Goal: Use online tool/utility: Utilize a website feature to perform a specific function

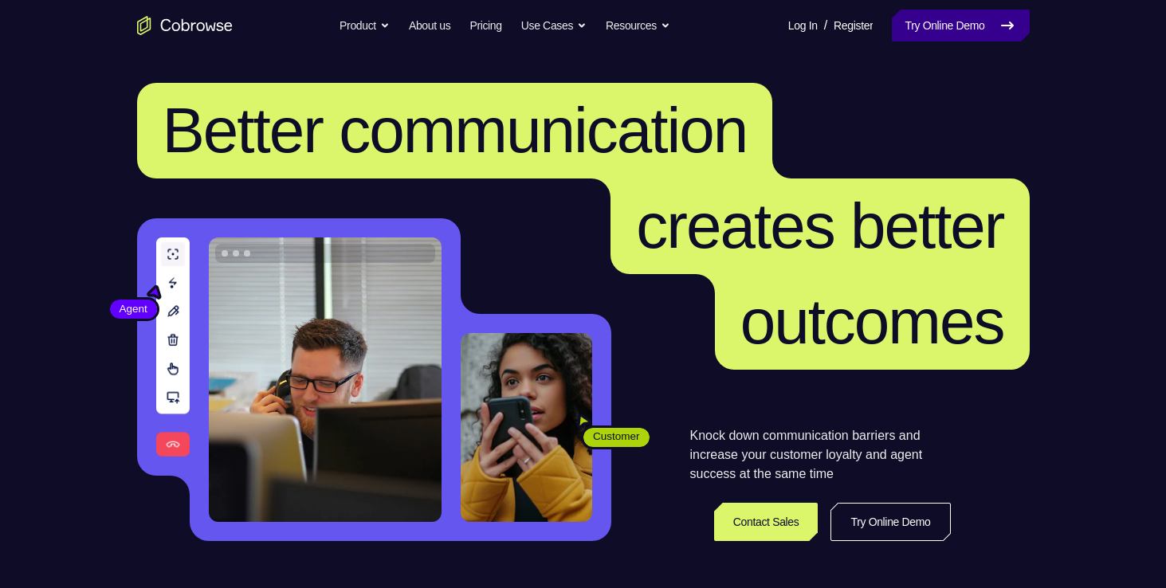
click at [979, 38] on link "Try Online Demo" at bounding box center [960, 26] width 137 height 32
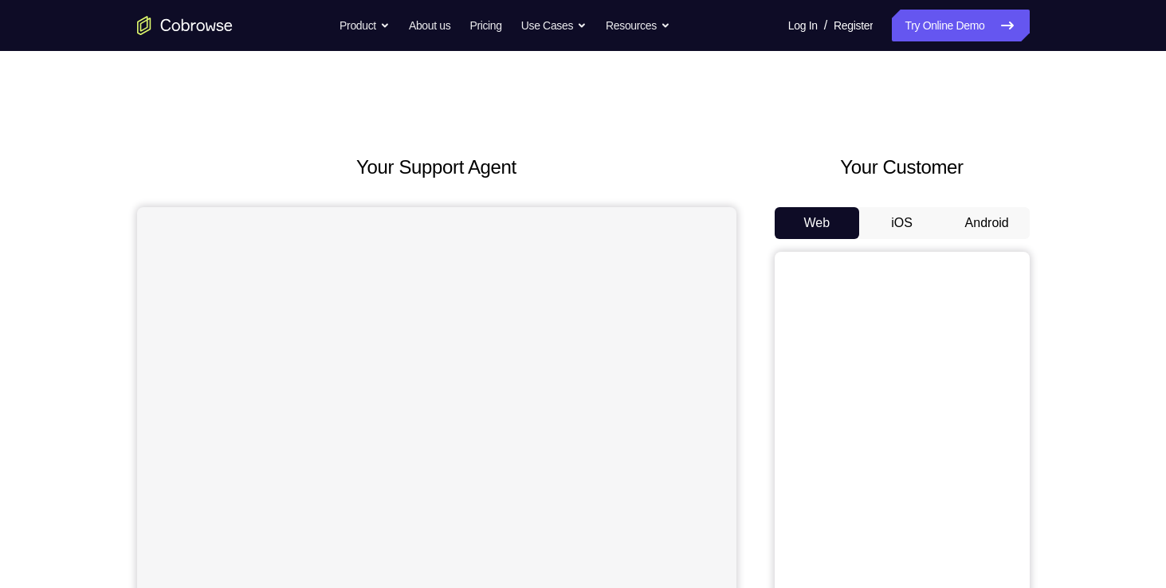
click at [994, 213] on button "Android" at bounding box center [986, 223] width 85 height 32
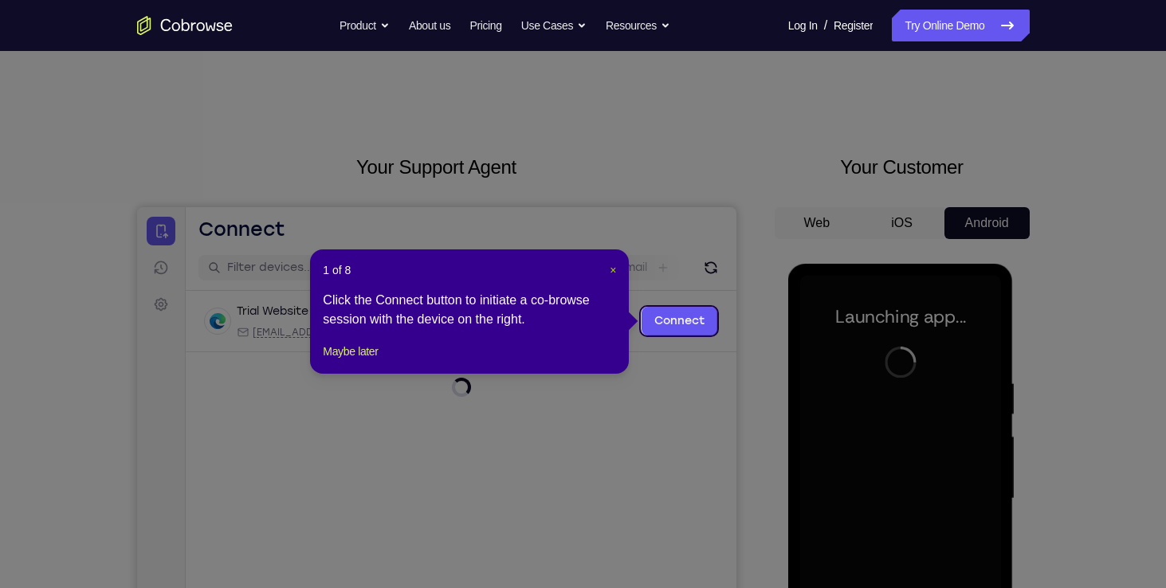
click at [614, 277] on button "×" at bounding box center [613, 270] width 6 height 16
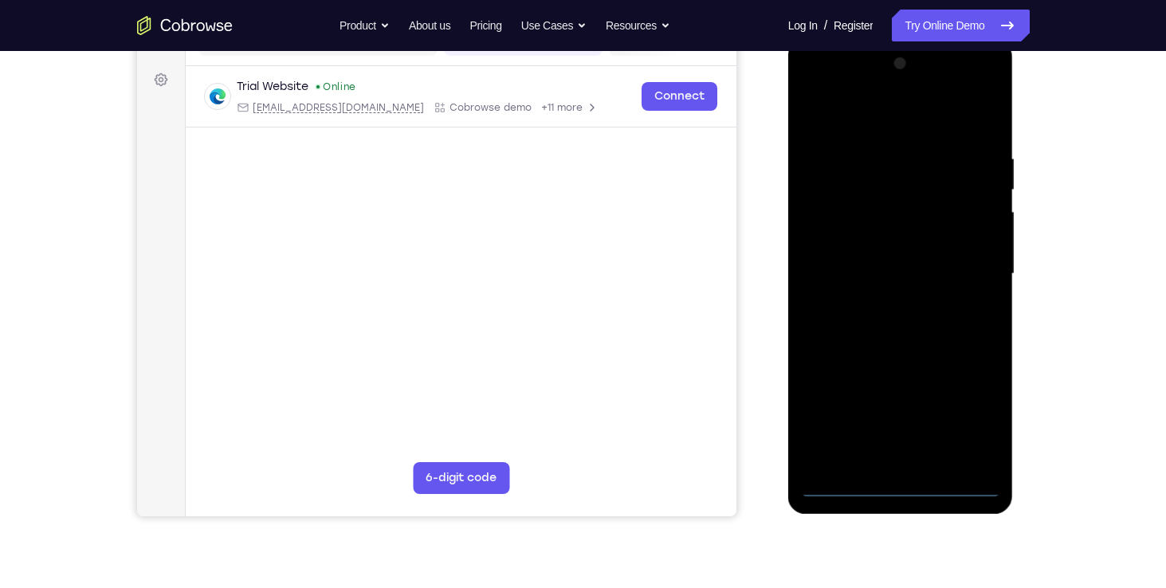
scroll to position [223, 0]
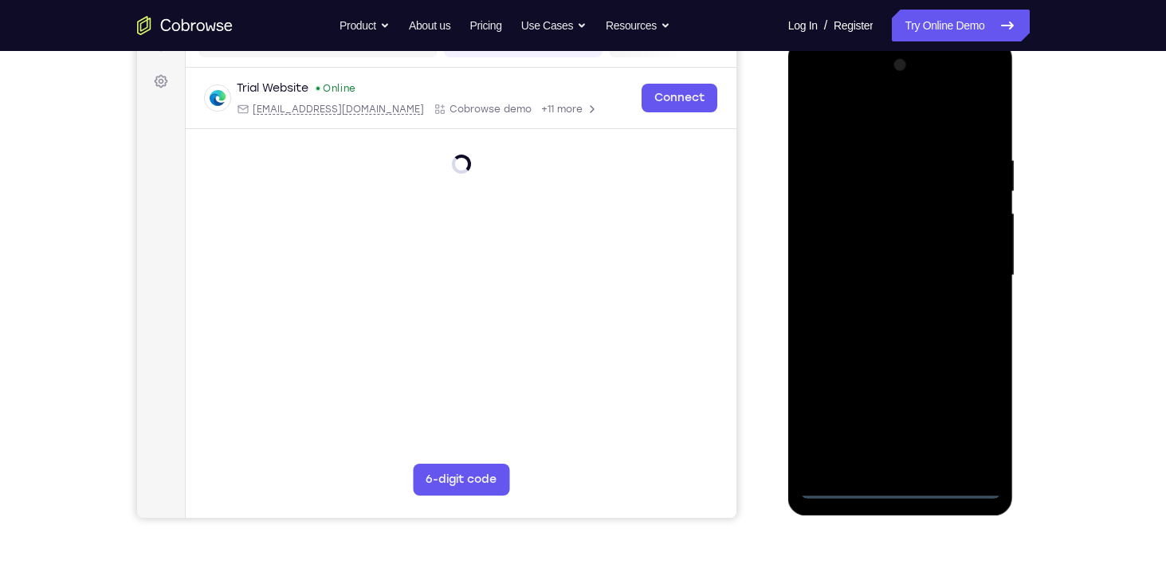
click at [897, 490] on div at bounding box center [900, 276] width 201 height 446
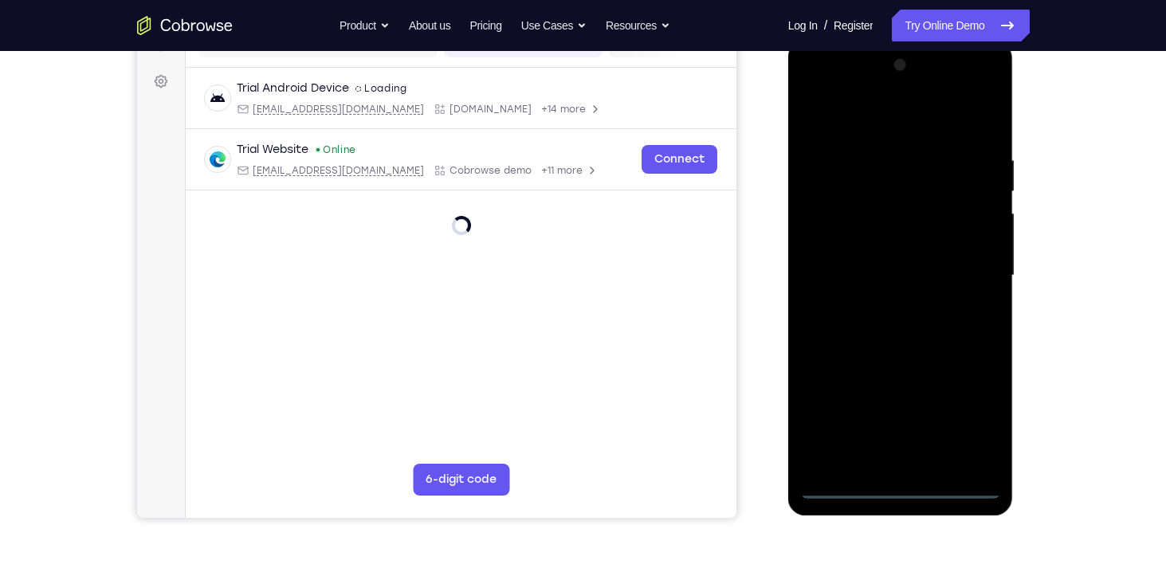
click at [897, 490] on div at bounding box center [900, 276] width 201 height 446
click at [979, 423] on div at bounding box center [900, 276] width 201 height 446
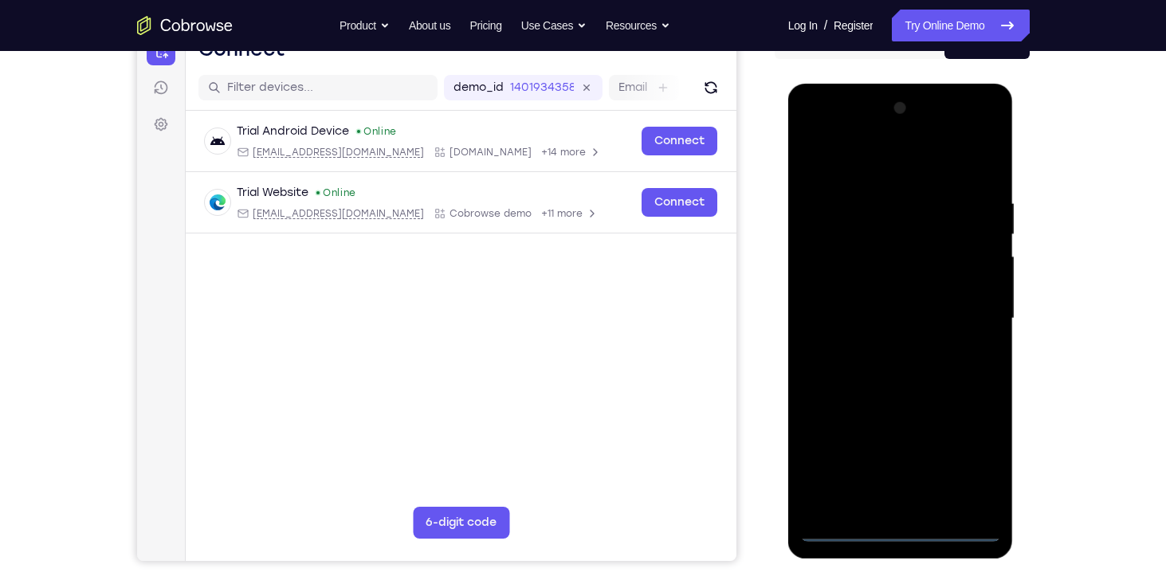
scroll to position [179, 0]
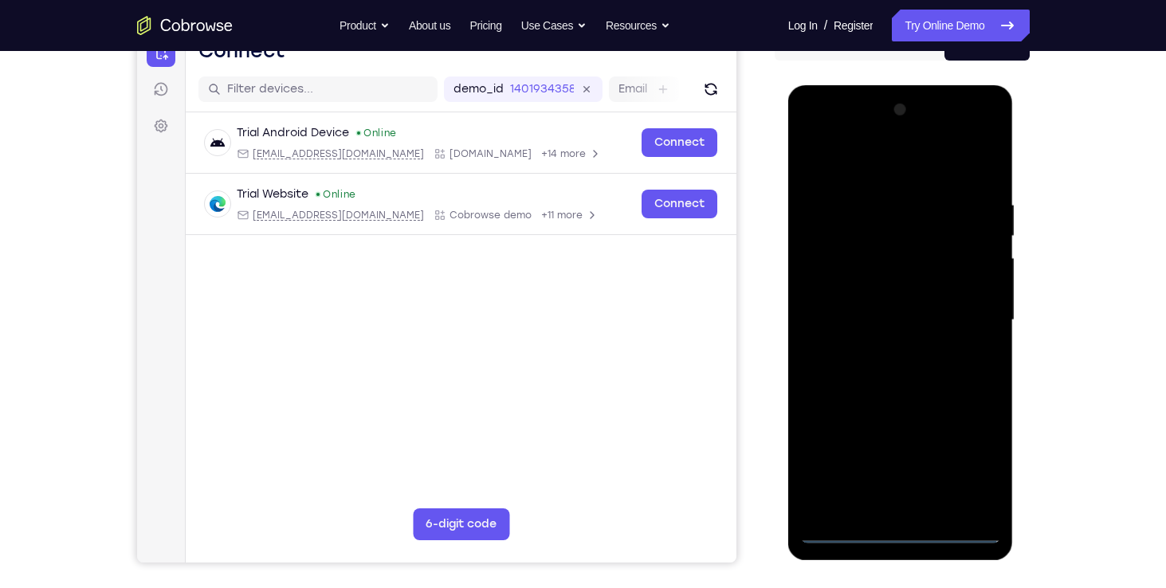
click at [892, 165] on div at bounding box center [900, 320] width 201 height 446
click at [968, 306] on div at bounding box center [900, 320] width 201 height 446
click at [884, 508] on div at bounding box center [900, 320] width 201 height 446
click at [890, 301] on div at bounding box center [900, 320] width 201 height 446
click at [898, 319] on div at bounding box center [900, 320] width 201 height 446
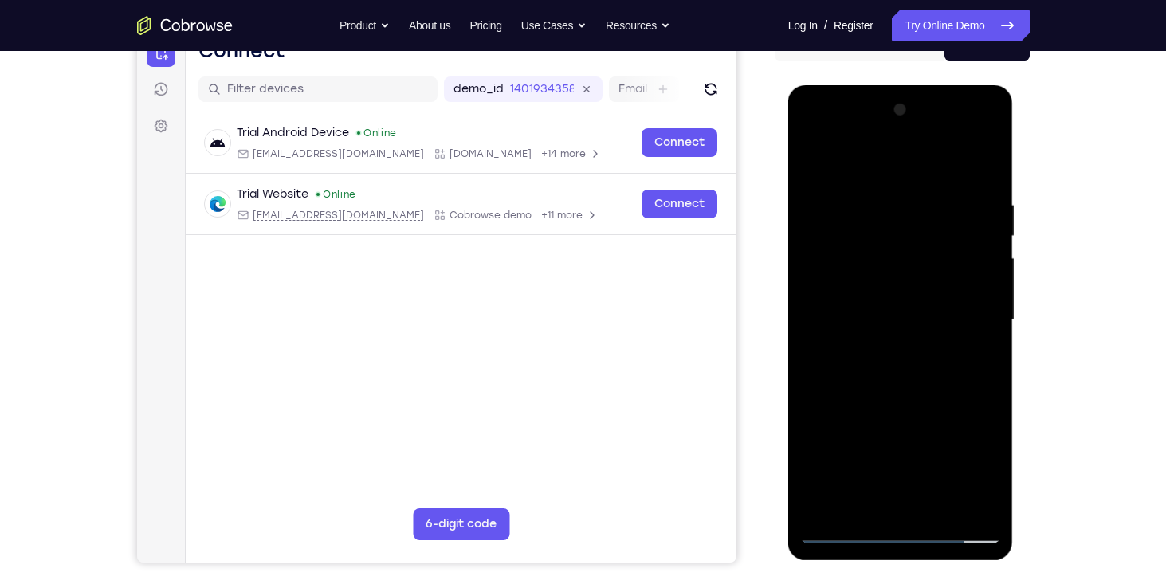
click at [898, 319] on div at bounding box center [900, 320] width 201 height 446
click at [903, 368] on div at bounding box center [900, 320] width 201 height 446
click at [979, 341] on div at bounding box center [900, 320] width 201 height 446
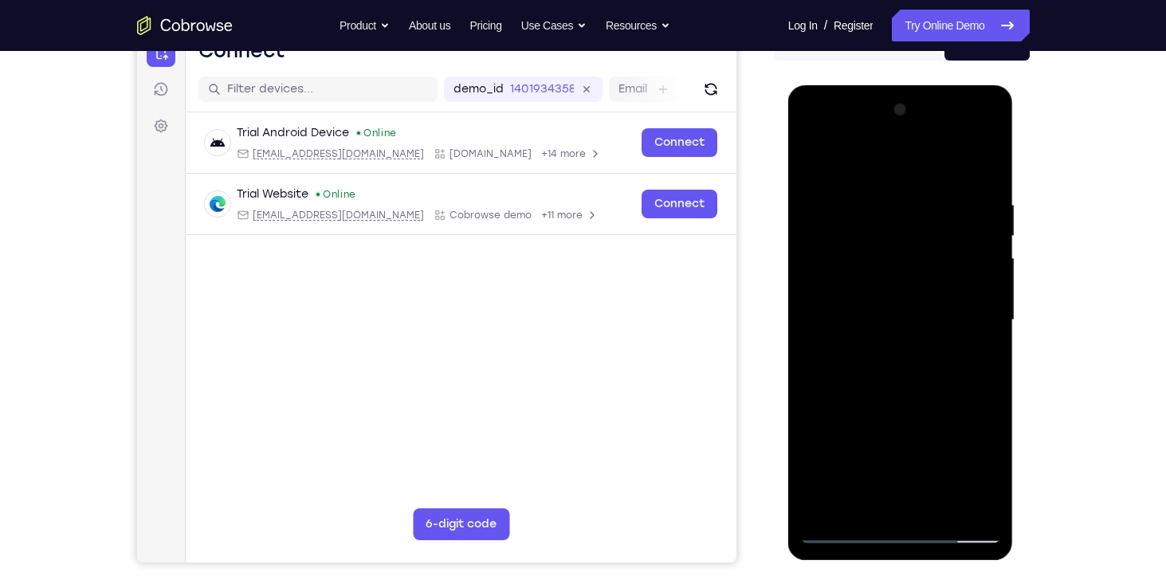
click at [885, 204] on div at bounding box center [900, 320] width 201 height 446
click at [973, 167] on div at bounding box center [900, 320] width 201 height 446
click at [993, 303] on div at bounding box center [900, 320] width 201 height 446
click at [920, 322] on div at bounding box center [900, 320] width 201 height 446
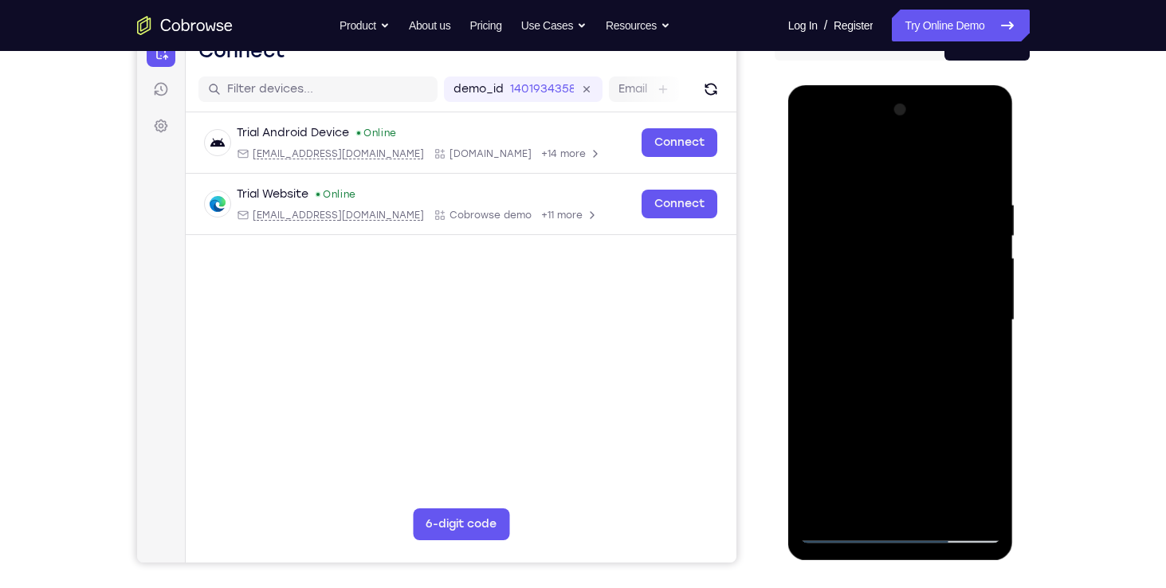
click at [979, 317] on div at bounding box center [900, 320] width 201 height 446
click at [991, 304] on div at bounding box center [900, 320] width 201 height 446
click at [991, 303] on div at bounding box center [900, 320] width 201 height 446
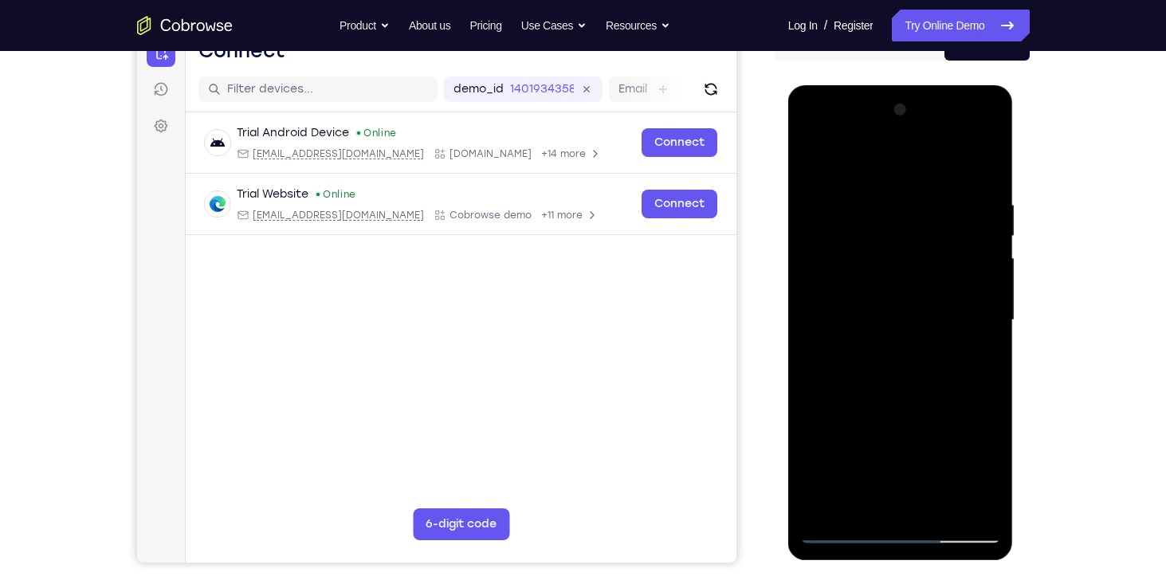
click at [991, 303] on div at bounding box center [900, 320] width 201 height 446
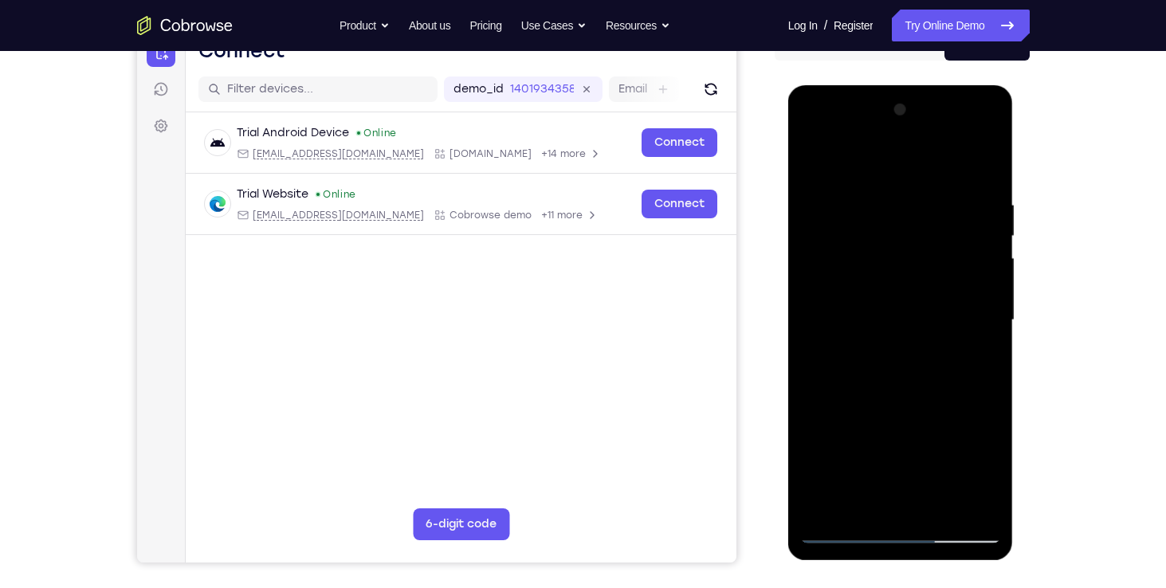
click at [991, 303] on div at bounding box center [900, 320] width 201 height 446
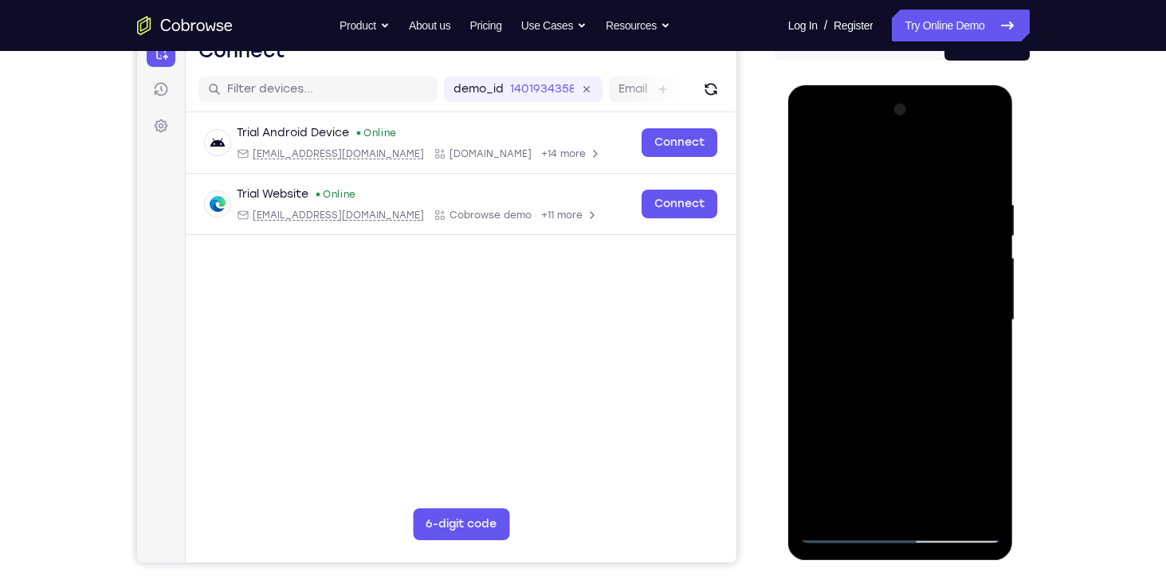
click at [991, 303] on div at bounding box center [900, 320] width 201 height 446
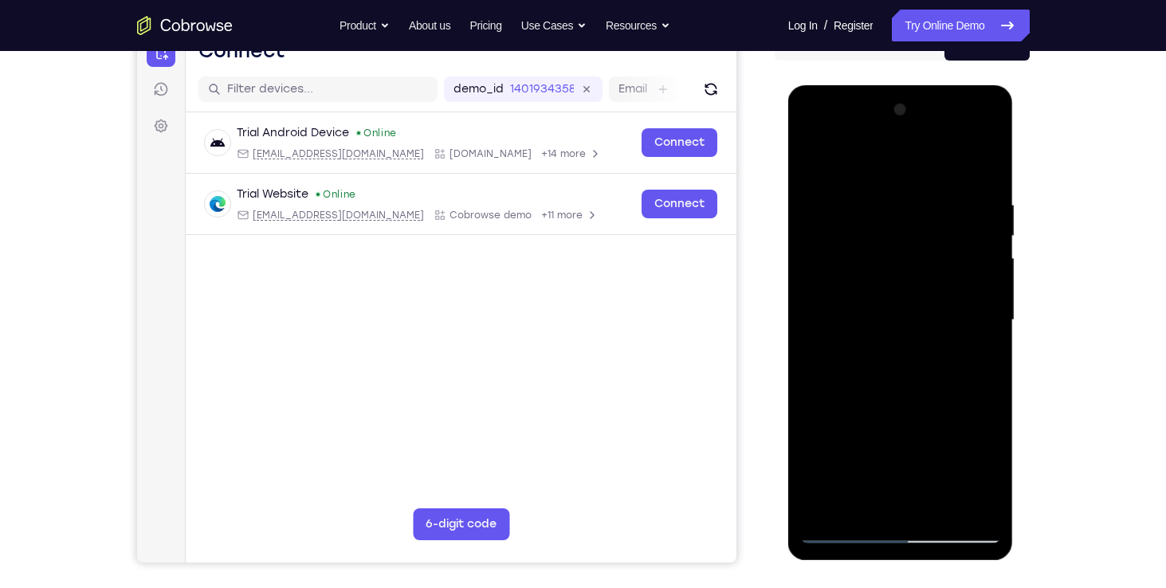
click at [983, 170] on div at bounding box center [900, 320] width 201 height 446
click at [979, 175] on div at bounding box center [900, 320] width 201 height 446
click at [987, 156] on div at bounding box center [900, 320] width 201 height 446
click at [935, 497] on div at bounding box center [900, 320] width 201 height 446
click at [893, 400] on div at bounding box center [900, 320] width 201 height 446
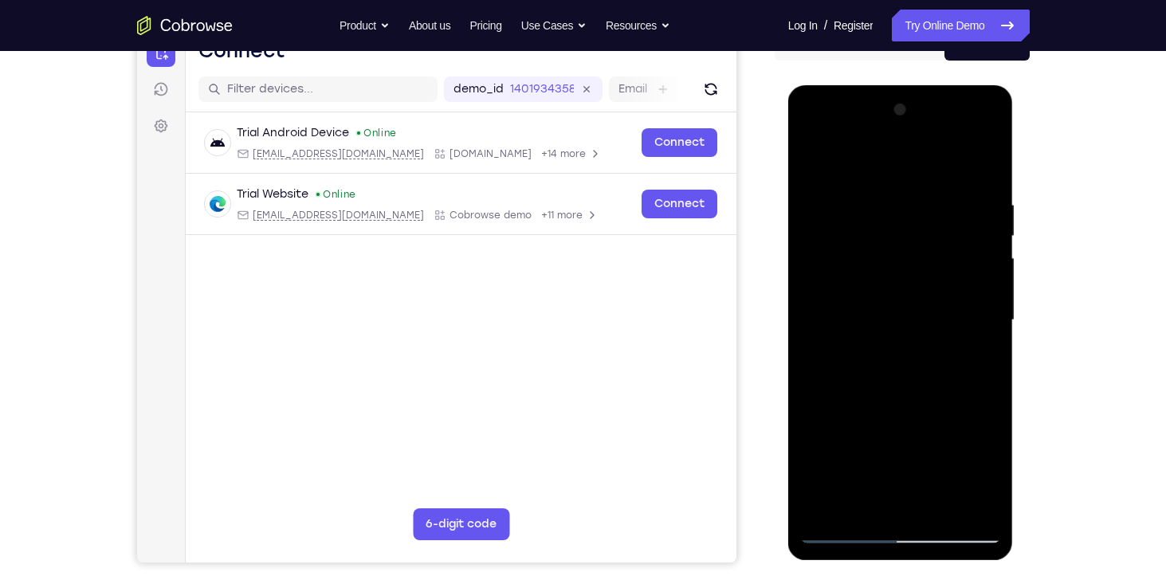
click at [847, 528] on div at bounding box center [900, 320] width 201 height 446
click at [826, 496] on div at bounding box center [900, 320] width 201 height 446
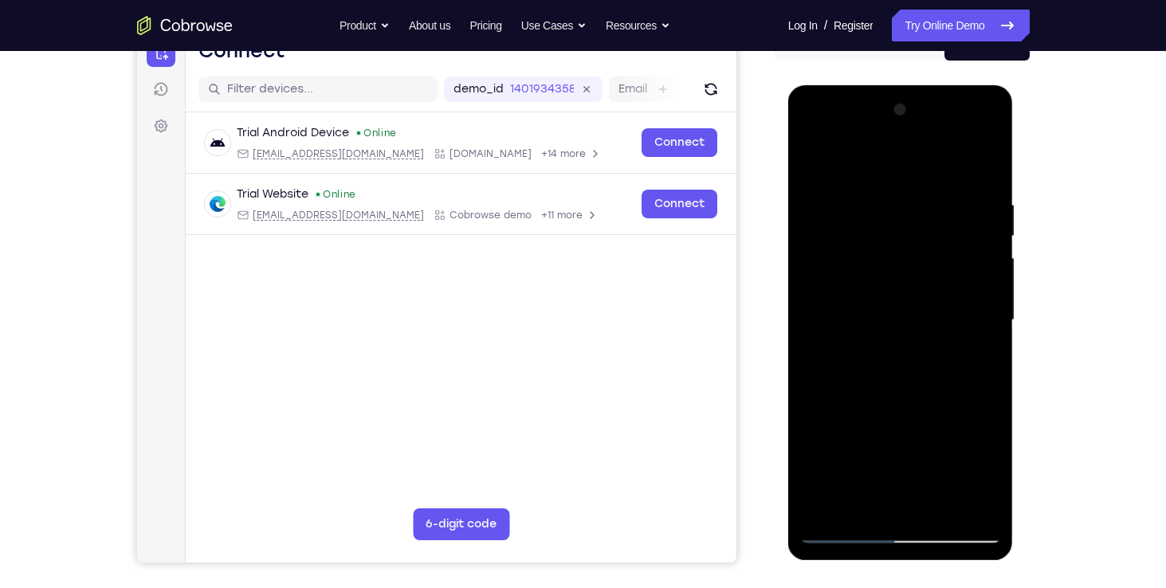
click at [826, 496] on div at bounding box center [900, 320] width 201 height 446
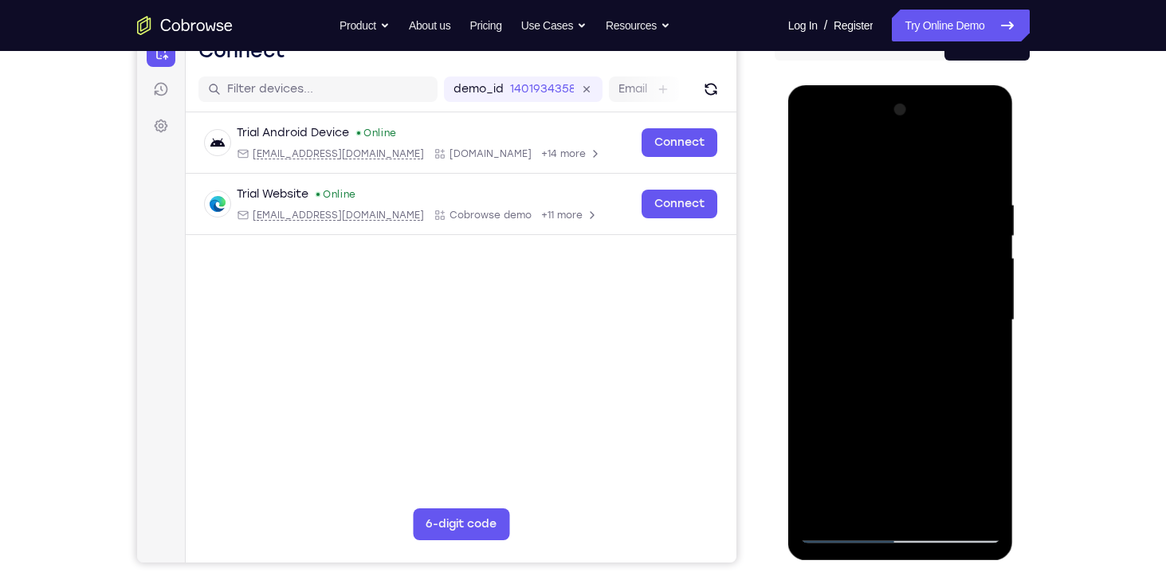
click at [826, 496] on div at bounding box center [900, 320] width 201 height 446
click at [987, 186] on div at bounding box center [900, 320] width 201 height 446
click at [991, 164] on div at bounding box center [900, 320] width 201 height 446
click at [941, 512] on div at bounding box center [900, 320] width 201 height 446
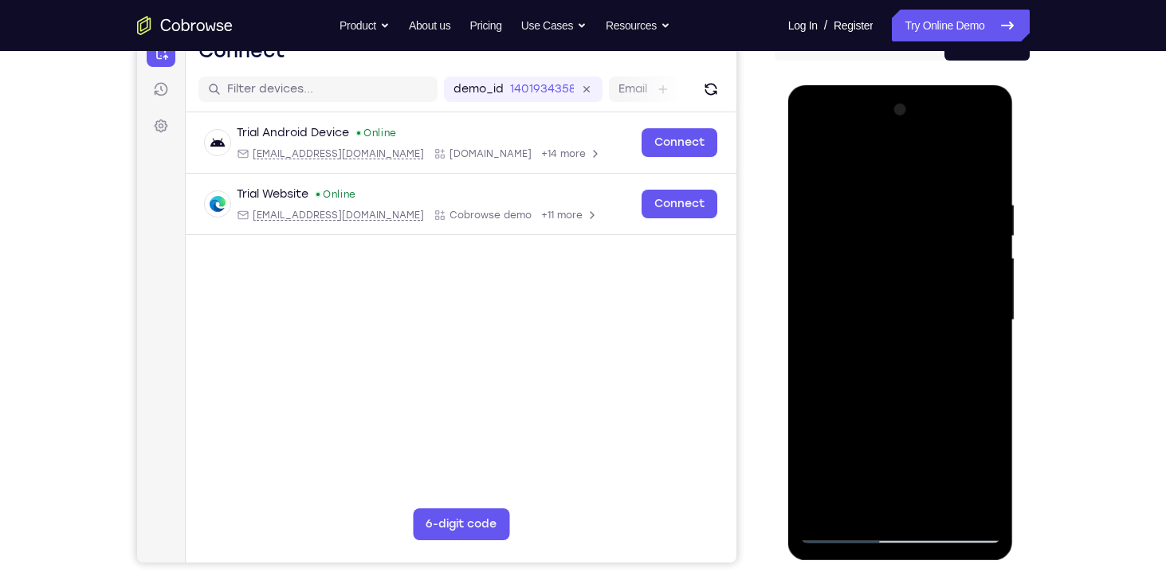
click at [810, 151] on div at bounding box center [900, 320] width 201 height 446
click at [917, 137] on div at bounding box center [900, 320] width 201 height 446
click at [830, 207] on div at bounding box center [900, 320] width 201 height 446
click at [871, 199] on div at bounding box center [900, 320] width 201 height 446
click at [990, 308] on div at bounding box center [900, 320] width 201 height 446
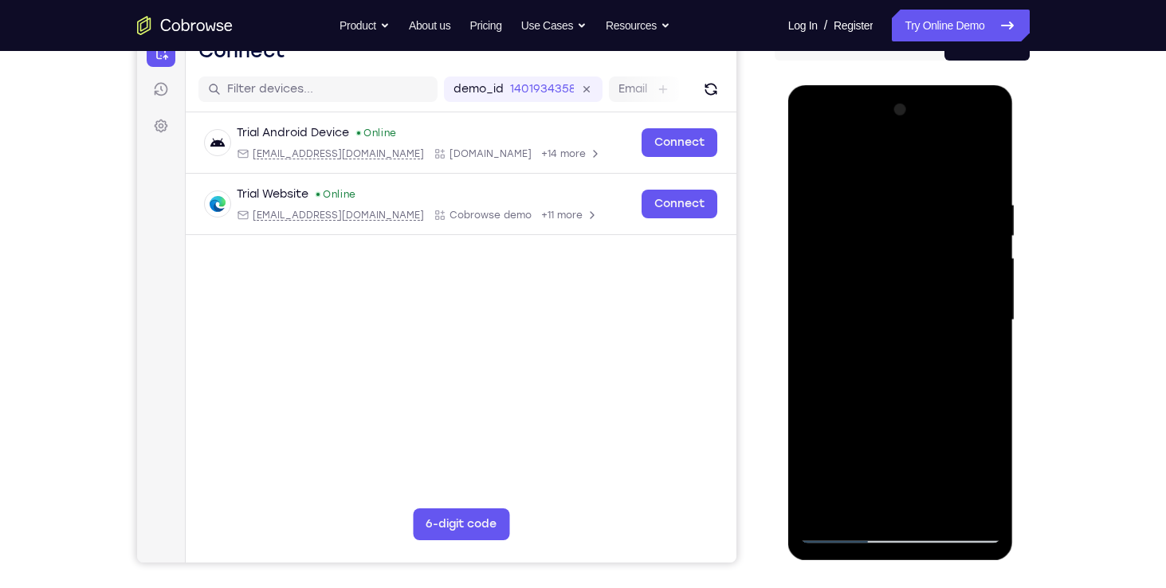
click at [990, 308] on div at bounding box center [900, 320] width 201 height 446
click at [985, 167] on div at bounding box center [900, 320] width 201 height 446
click at [987, 499] on div at bounding box center [900, 320] width 201 height 446
click at [949, 413] on div at bounding box center [900, 320] width 201 height 446
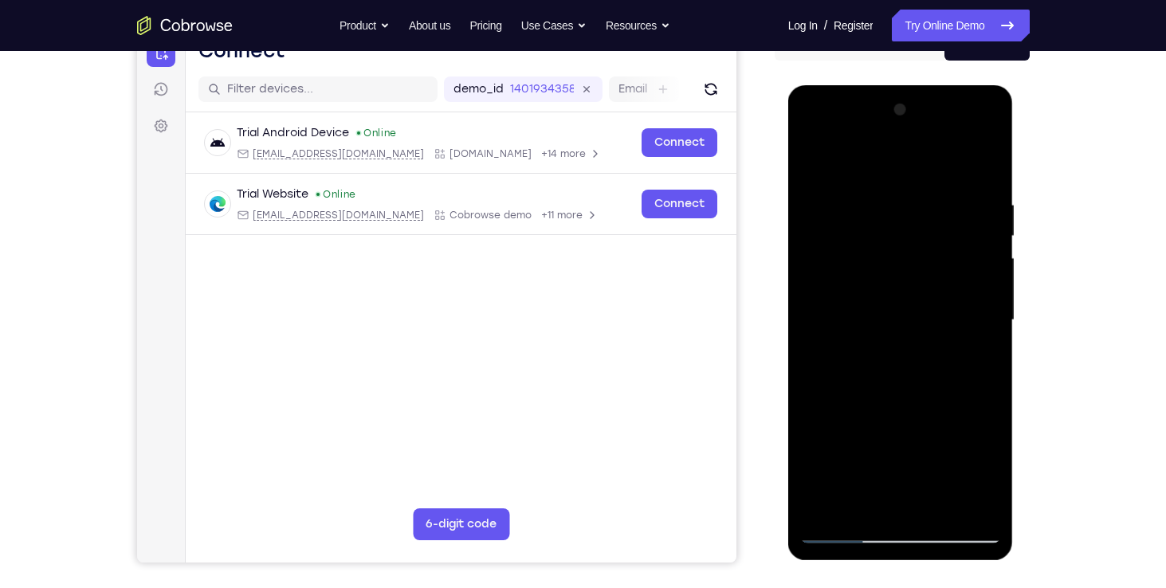
click at [949, 413] on div at bounding box center [900, 320] width 201 height 446
click at [904, 348] on div at bounding box center [900, 320] width 201 height 446
click at [990, 350] on div at bounding box center [900, 320] width 201 height 446
click at [948, 516] on div at bounding box center [900, 320] width 201 height 446
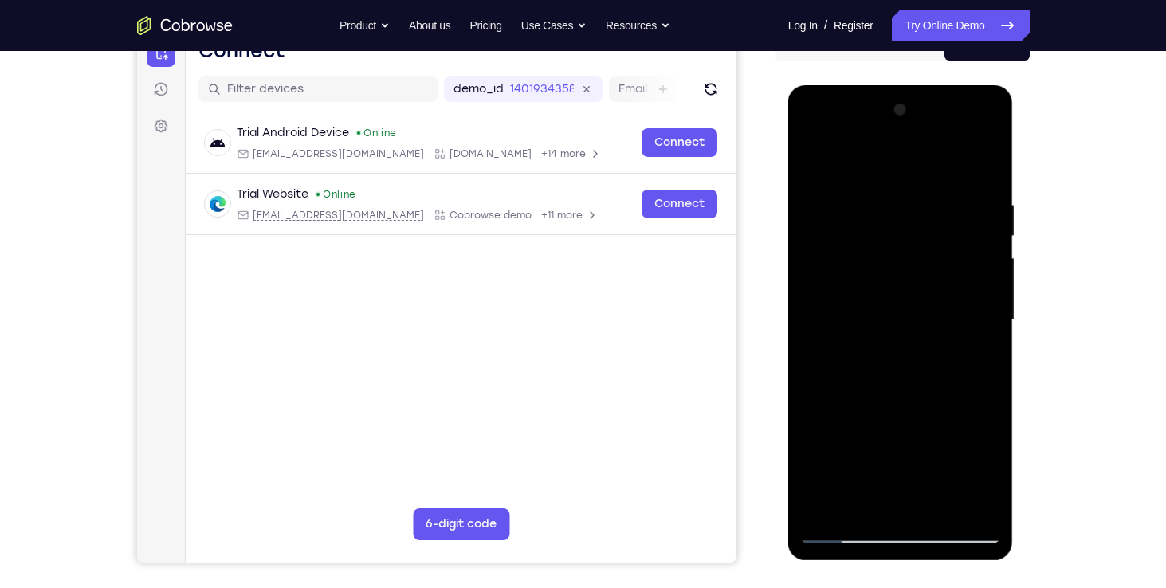
click at [948, 516] on div at bounding box center [900, 320] width 201 height 446
click at [849, 531] on div at bounding box center [900, 320] width 201 height 446
click at [826, 503] on div at bounding box center [900, 320] width 201 height 446
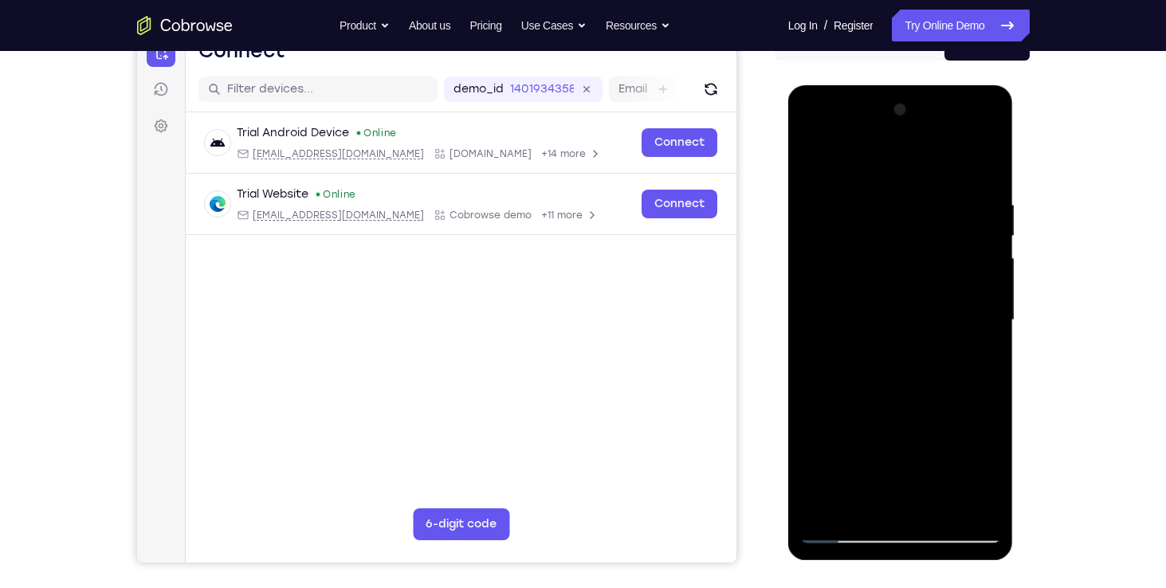
click at [826, 503] on div at bounding box center [900, 320] width 201 height 446
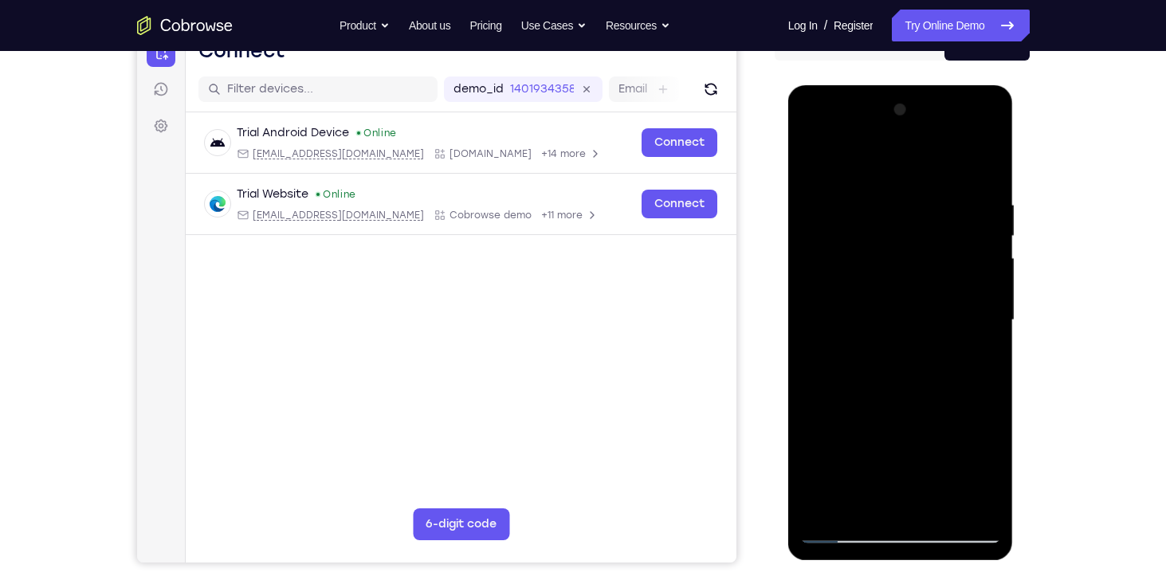
click at [826, 503] on div at bounding box center [900, 320] width 201 height 446
click at [986, 158] on div at bounding box center [900, 320] width 201 height 446
click at [833, 508] on div at bounding box center [900, 320] width 201 height 446
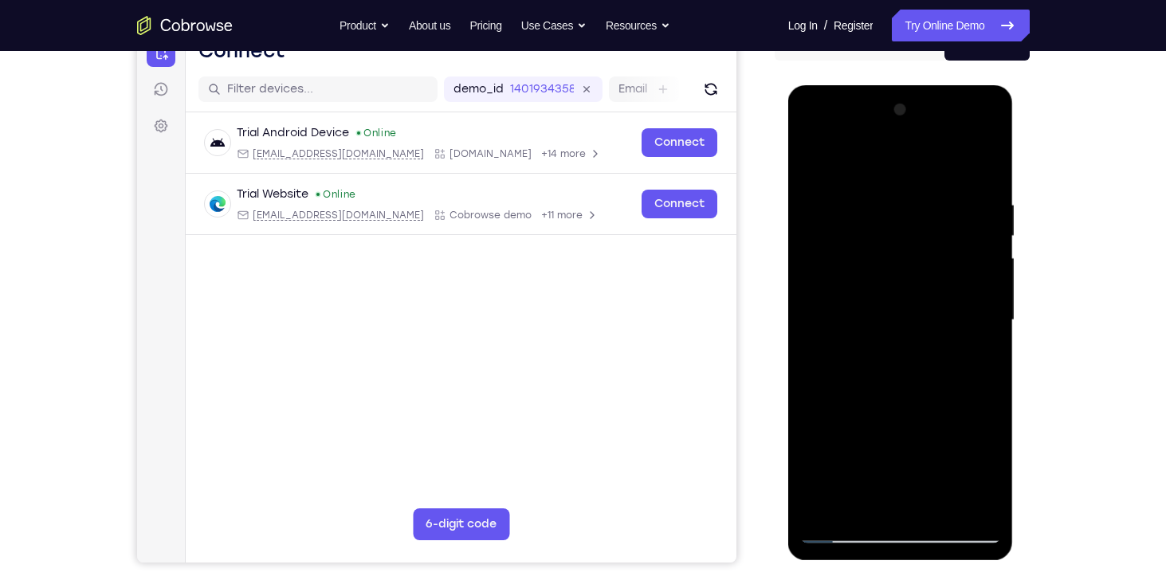
click at [833, 508] on div at bounding box center [900, 320] width 201 height 446
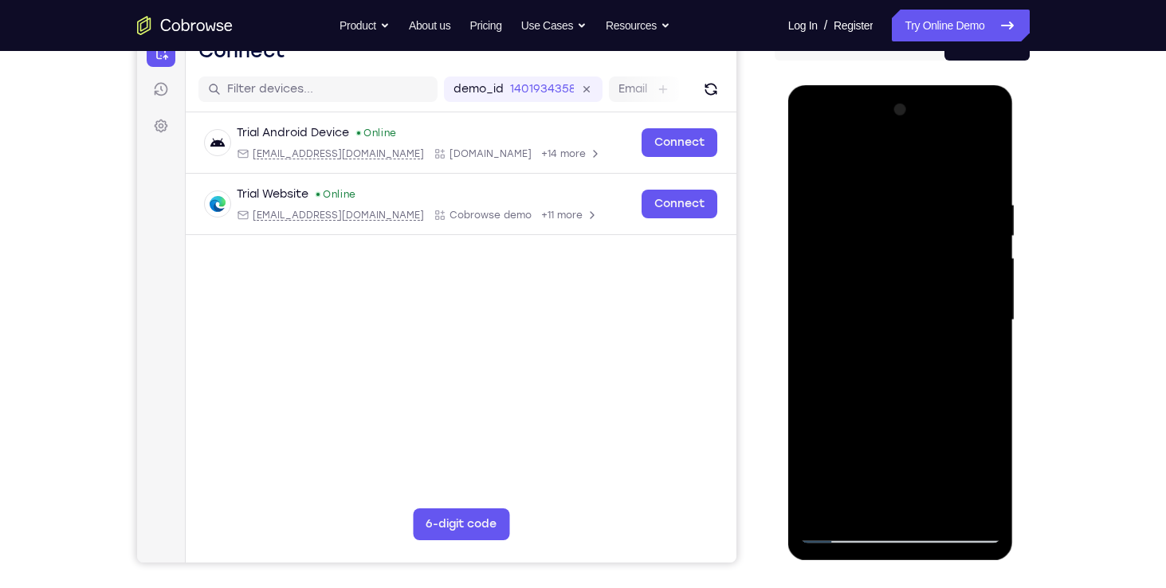
click at [833, 508] on div at bounding box center [900, 320] width 201 height 446
click at [983, 155] on div at bounding box center [900, 320] width 201 height 446
click at [806, 154] on div at bounding box center [900, 320] width 201 height 446
click at [908, 526] on div at bounding box center [900, 320] width 201 height 446
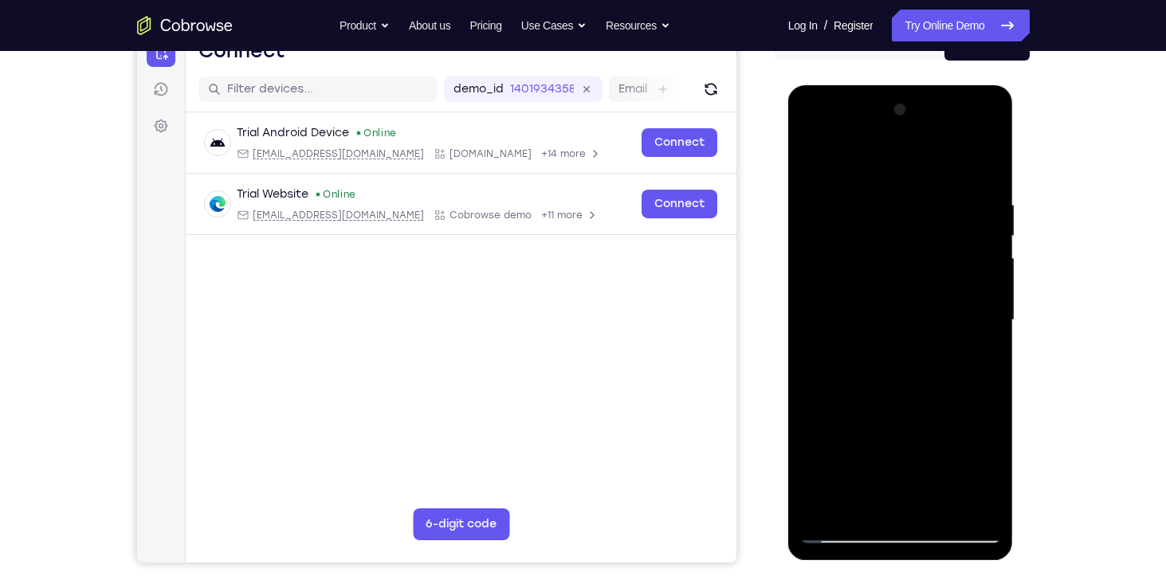
click at [946, 499] on div at bounding box center [900, 320] width 201 height 446
click at [814, 173] on div at bounding box center [900, 320] width 201 height 446
click at [828, 533] on div at bounding box center [900, 320] width 201 height 446
click at [846, 533] on div at bounding box center [900, 320] width 201 height 446
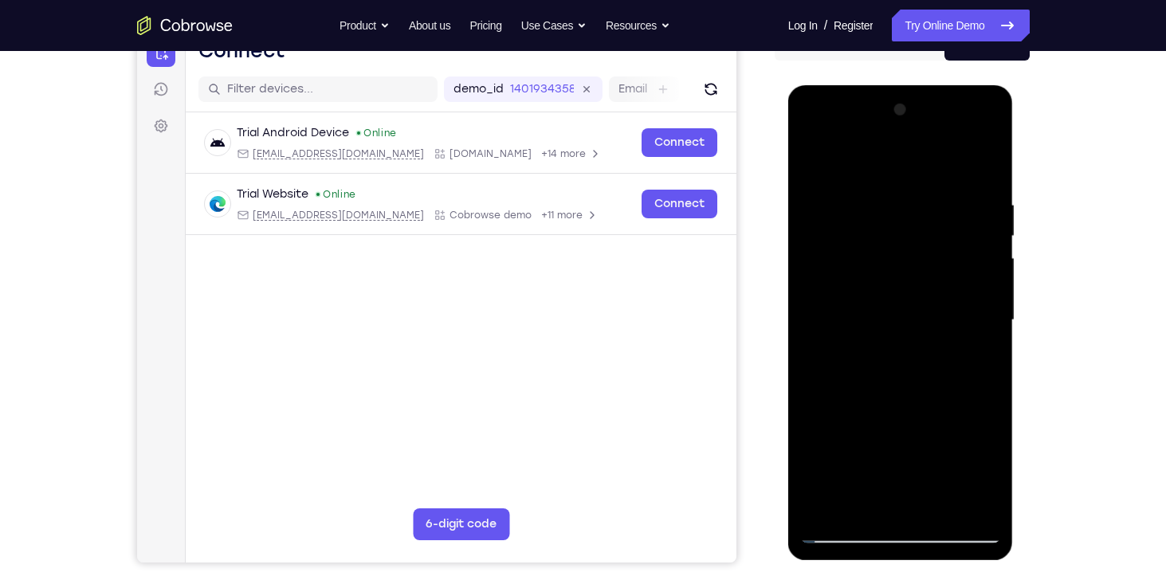
click at [815, 156] on div at bounding box center [900, 320] width 201 height 446
click at [863, 512] on div at bounding box center [900, 320] width 201 height 446
